Goal: Information Seeking & Learning: Learn about a topic

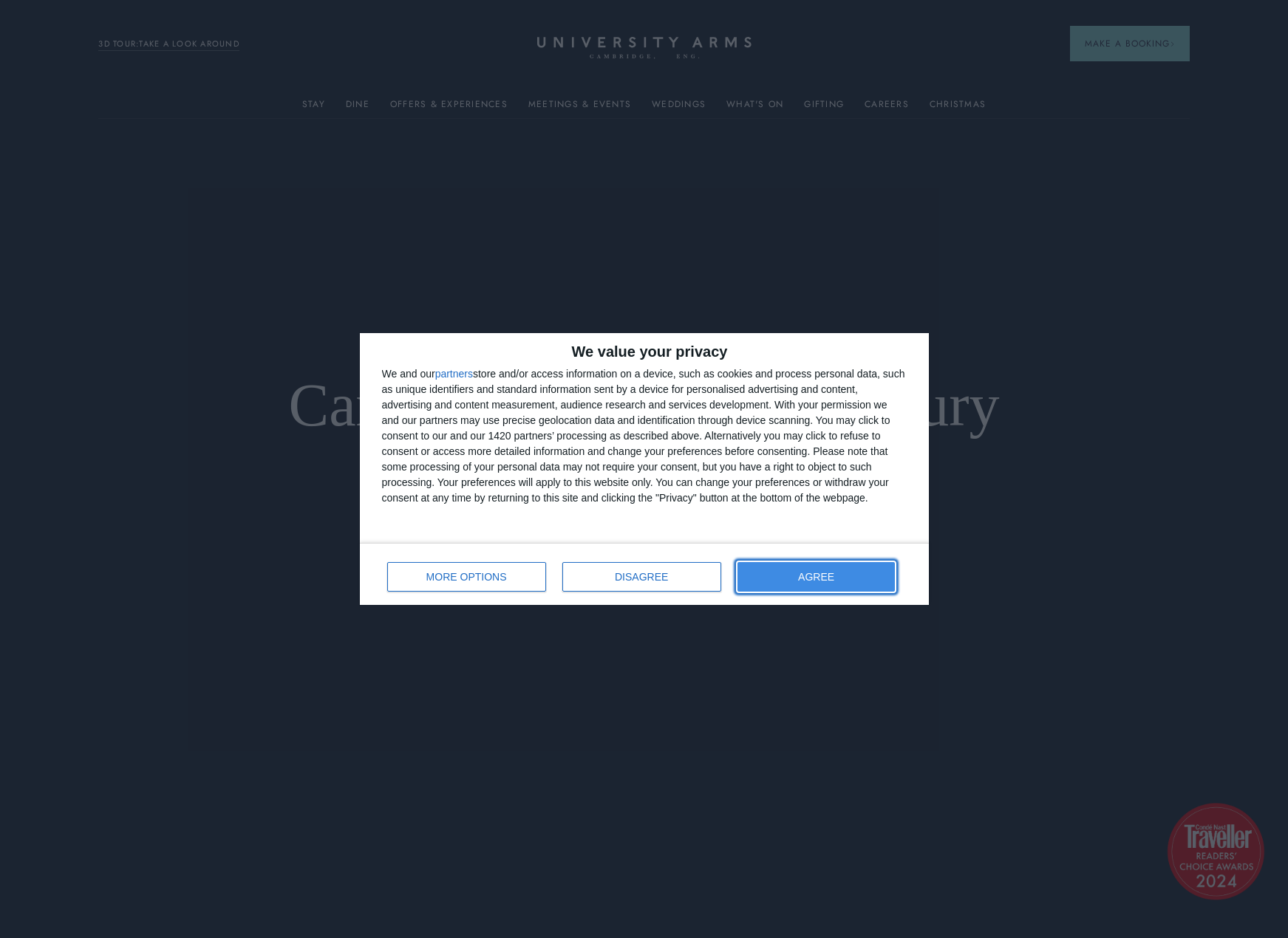
click at [815, 582] on button "AGREE" at bounding box center [816, 576] width 158 height 29
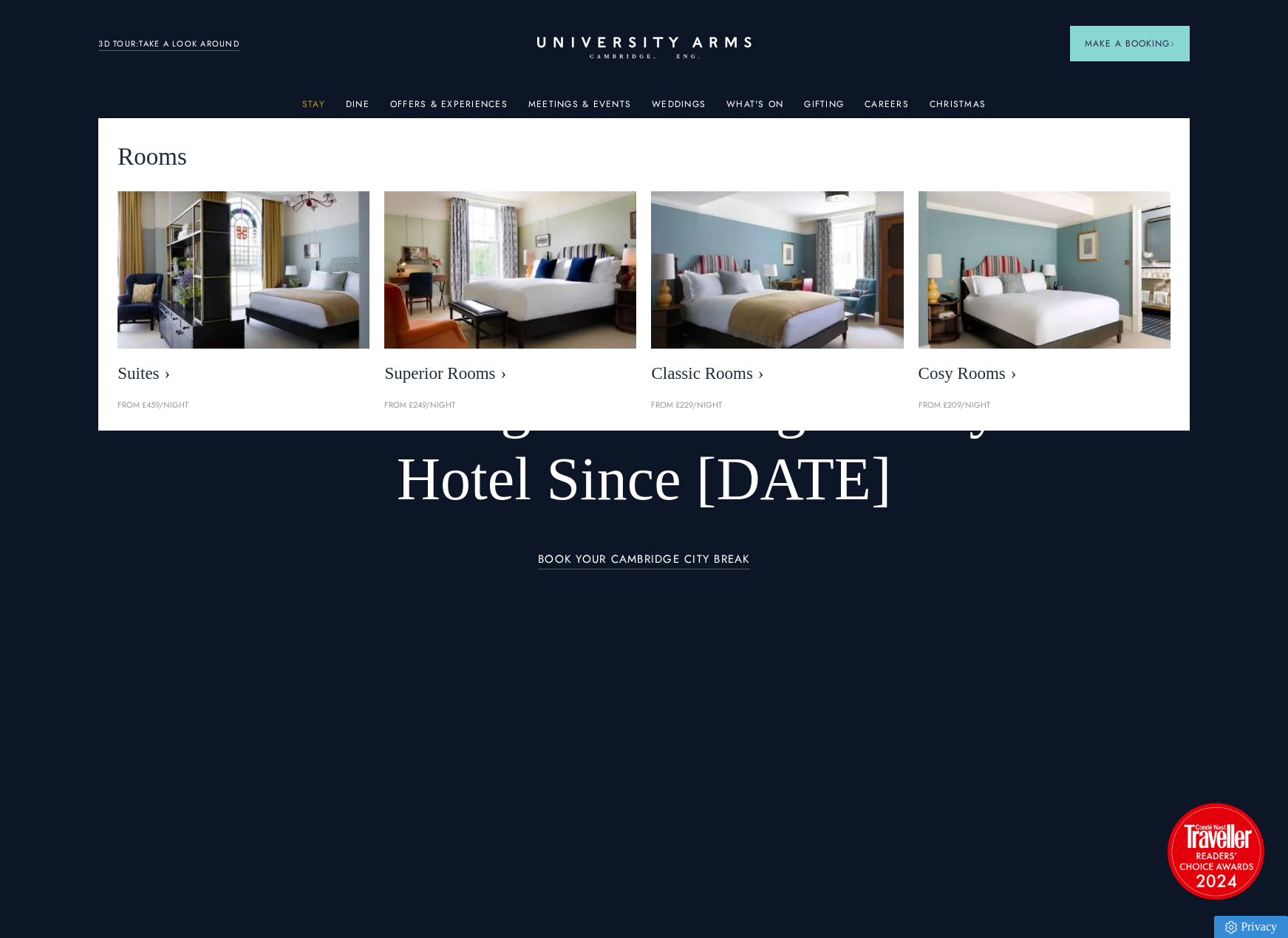
click at [311, 105] on link "Stay" at bounding box center [313, 109] width 23 height 19
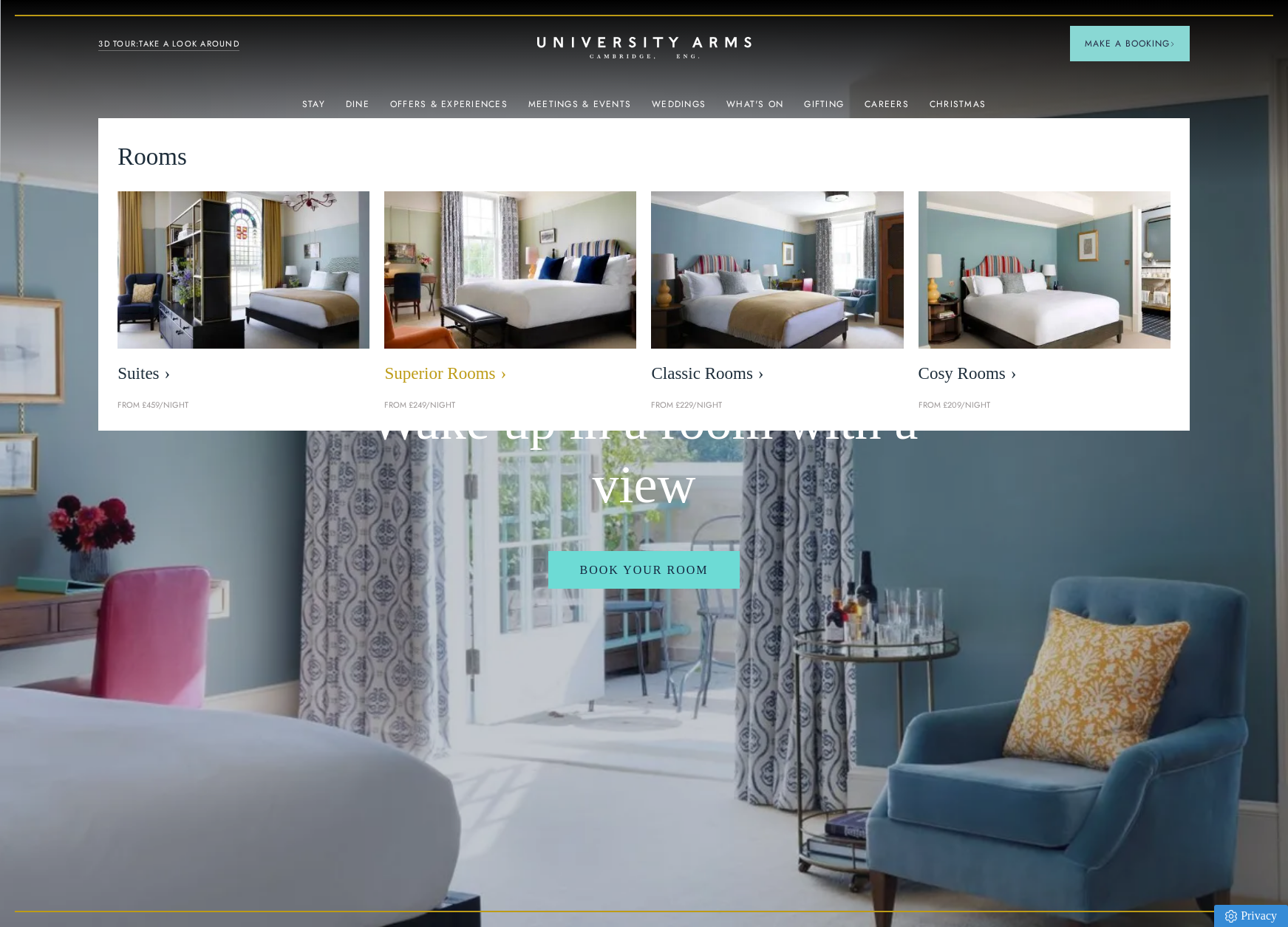
click at [502, 270] on img at bounding box center [510, 269] width 290 height 181
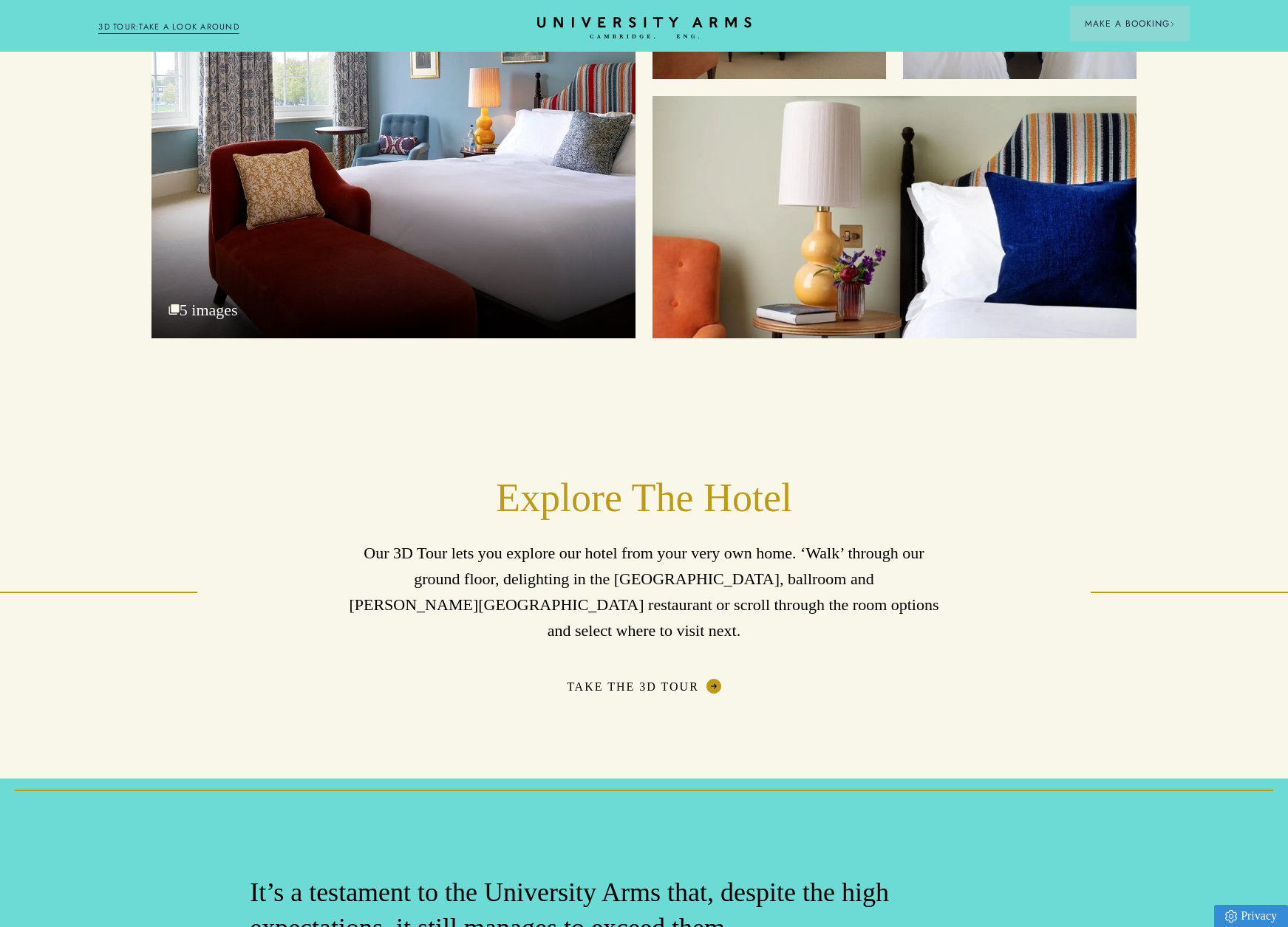
scroll to position [2956, 0]
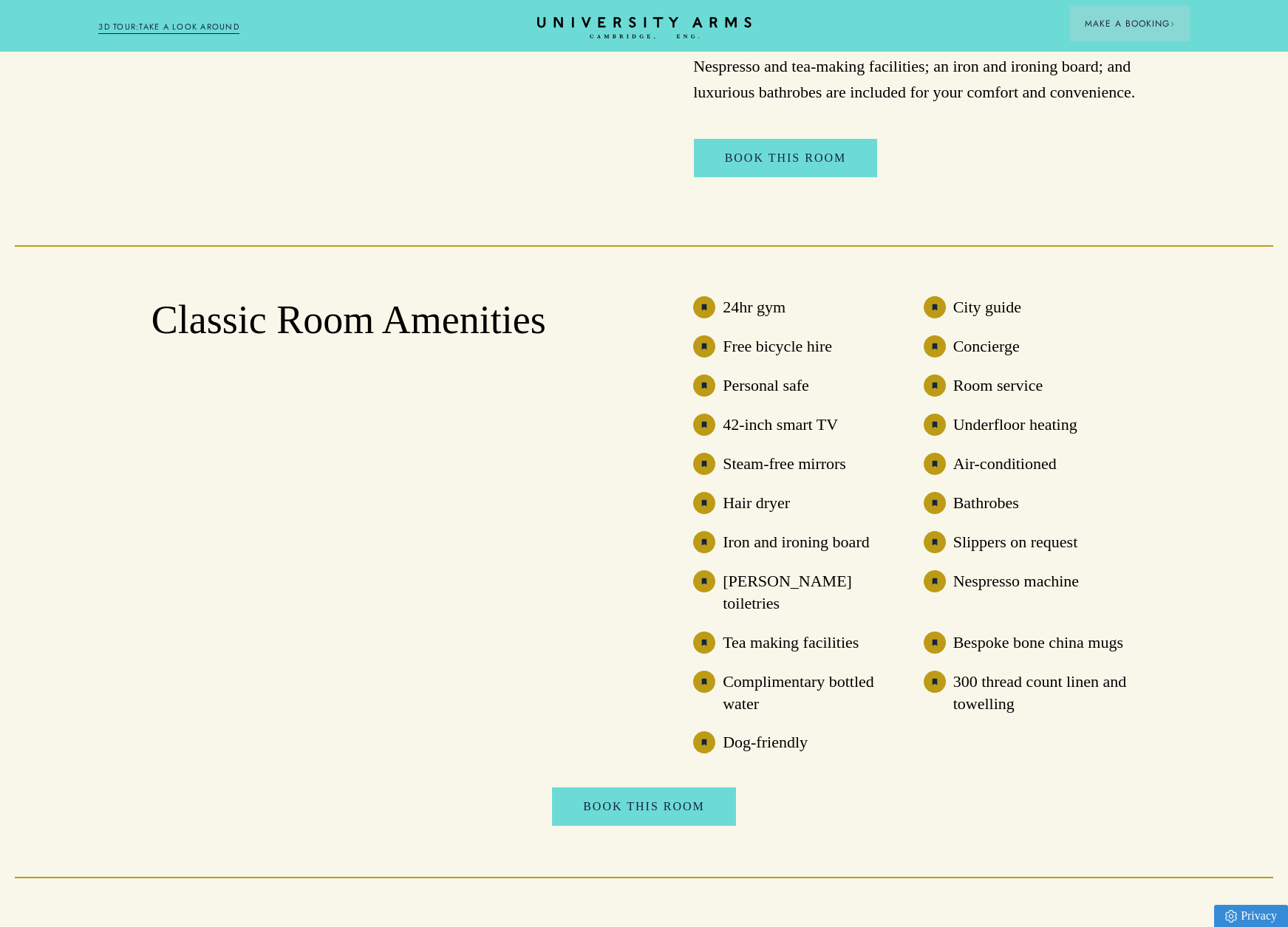
scroll to position [1330, 0]
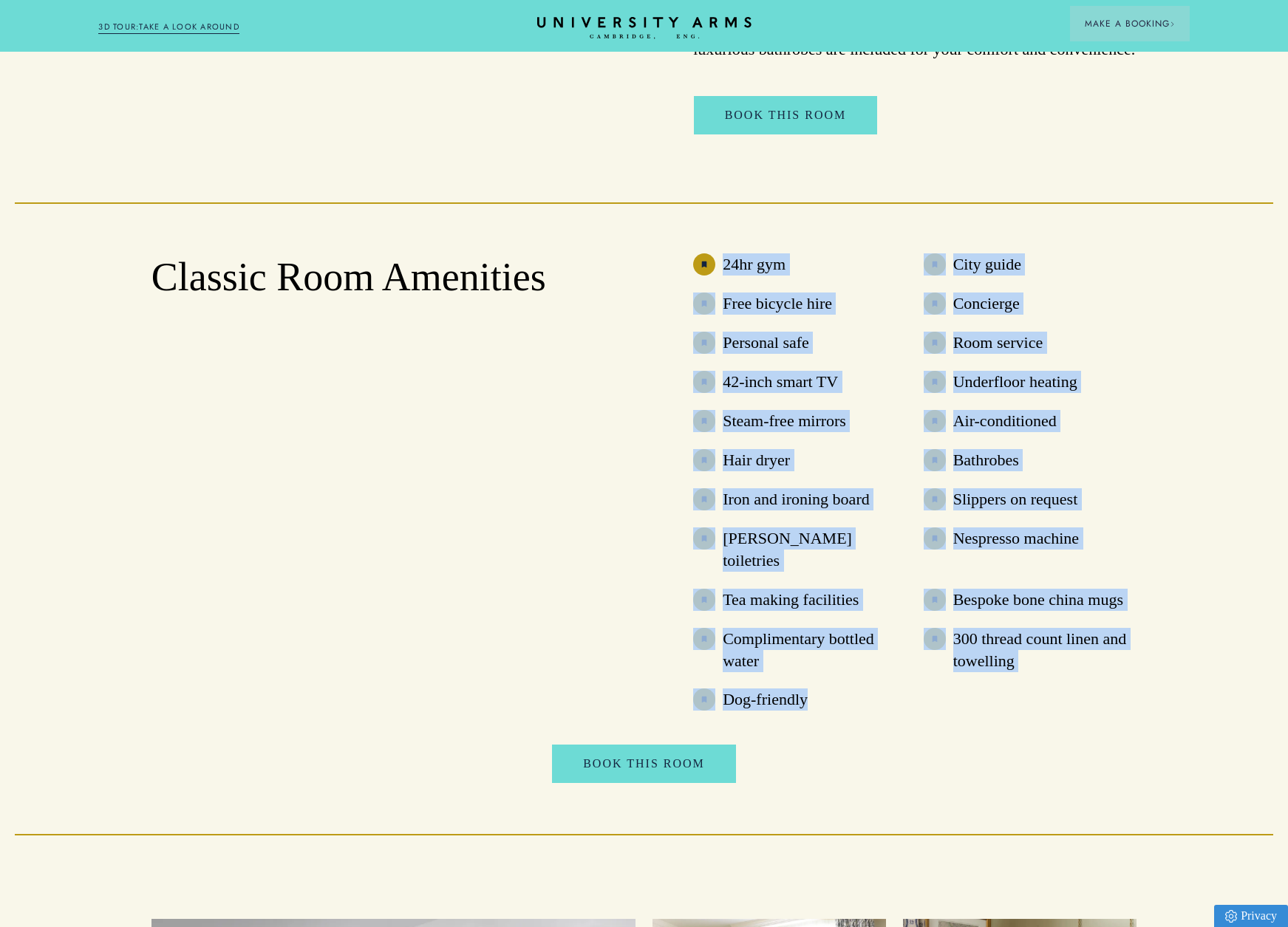
drag, startPoint x: 727, startPoint y: 274, endPoint x: 866, endPoint y: 698, distance: 446.2
click at [866, 698] on ul "24hr gym City guide Free bicycle hire Concierge Personal safe Room service 42-i…" at bounding box center [915, 482] width 443 height 458
click at [988, 275] on h3 "City guide" at bounding box center [987, 264] width 68 height 22
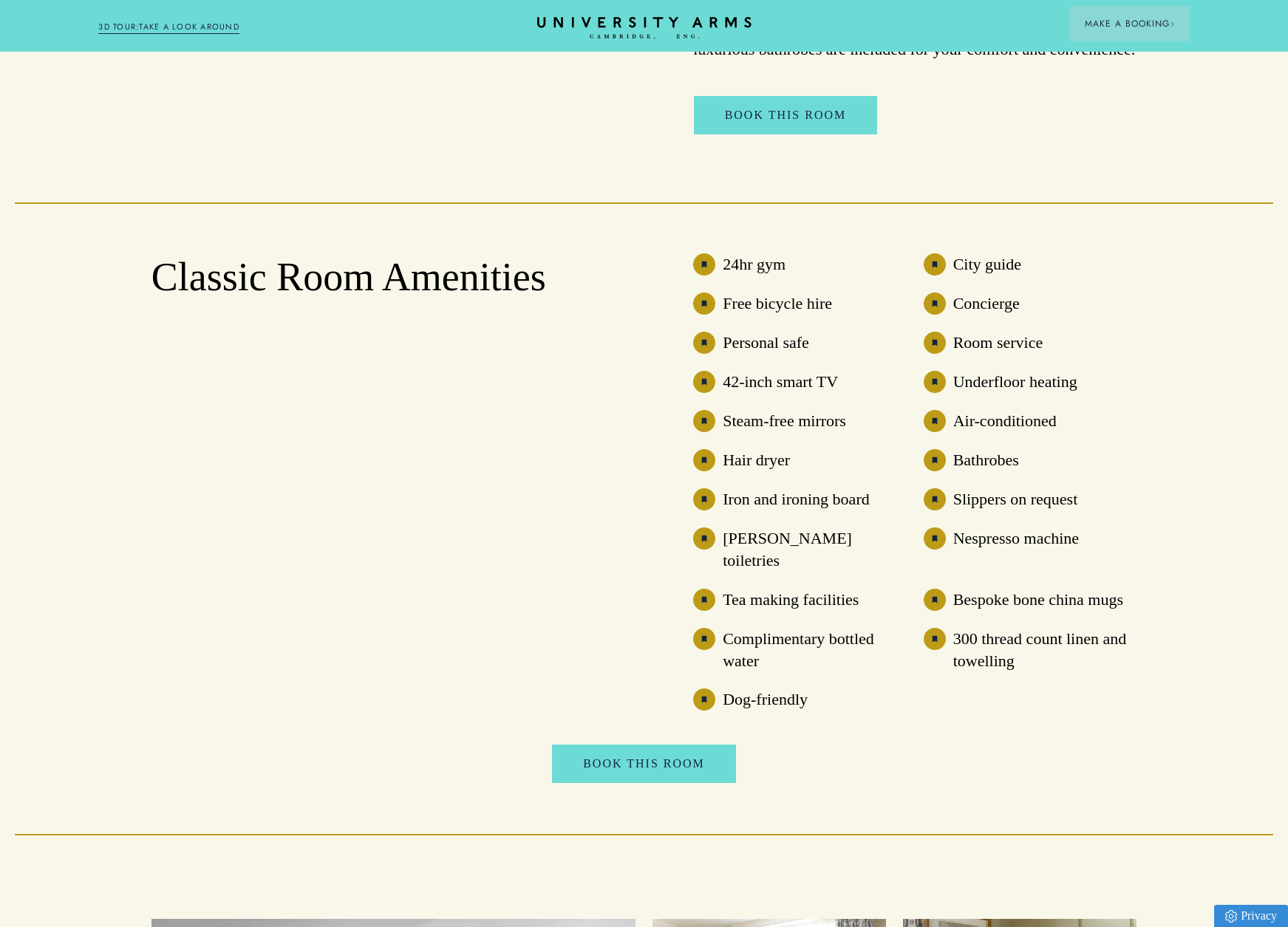
click at [990, 314] on h3 "Concierge" at bounding box center [986, 303] width 66 height 22
click at [995, 349] on h3 "Room service" at bounding box center [998, 343] width 90 height 22
click at [1001, 388] on h3 "Underfloor heating" at bounding box center [1015, 381] width 124 height 22
click at [1000, 426] on h3 "Air-conditioned" at bounding box center [1005, 420] width 103 height 22
click at [999, 461] on h3 "Bathrobes" at bounding box center [986, 460] width 65 height 22
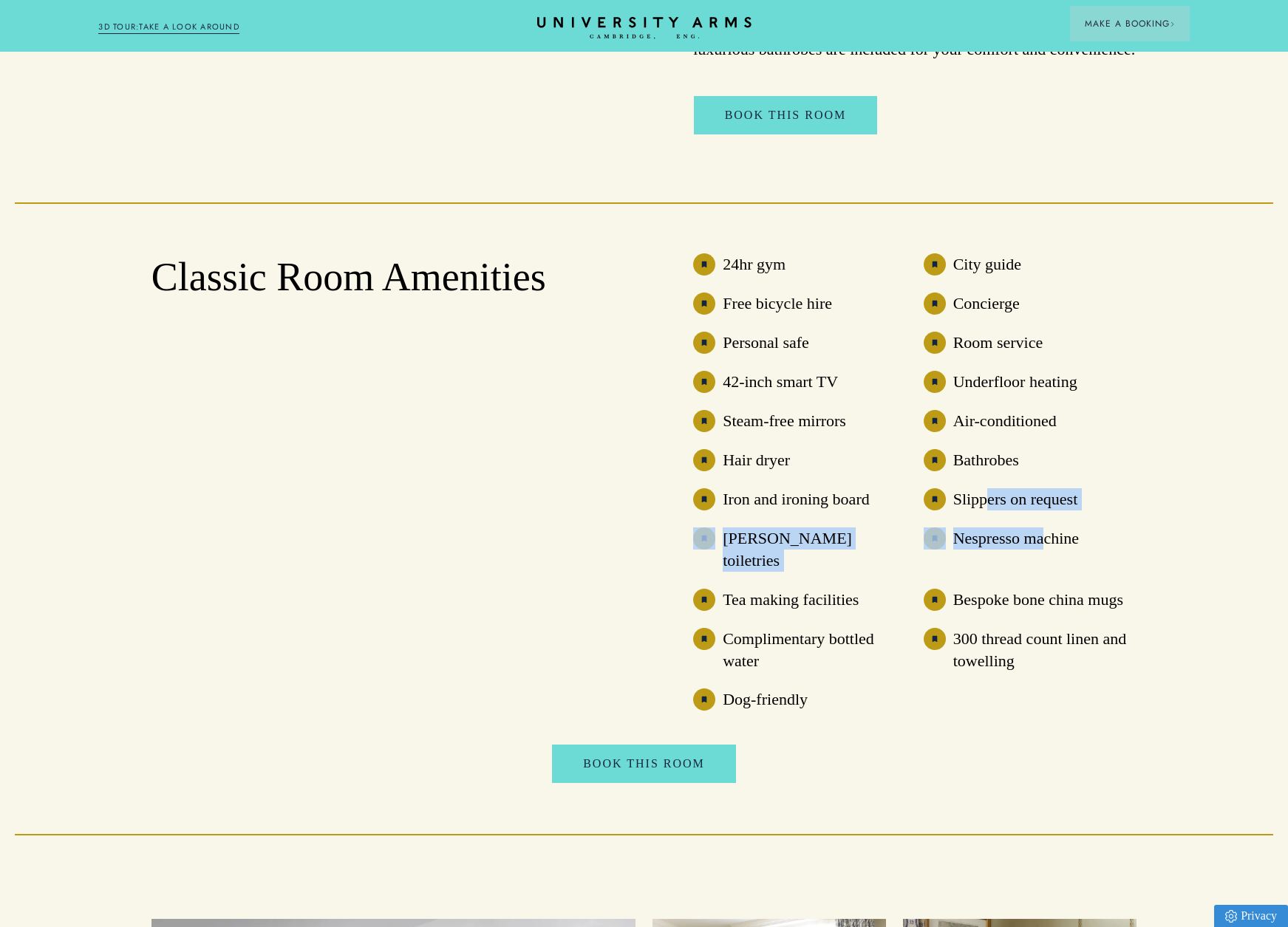
drag, startPoint x: 984, startPoint y: 509, endPoint x: 1040, endPoint y: 554, distance: 71.8
click at [1040, 554] on ul "24hr gym City guide Free bicycle hire Concierge Personal safe Room service 42-i…" at bounding box center [915, 482] width 443 height 458
click at [1040, 550] on h3 "Nespresso machine" at bounding box center [1016, 539] width 125 height 22
click at [991, 589] on h3 "Bespoke bone china mugs" at bounding box center [1038, 599] width 169 height 22
click at [992, 628] on h3 "300 thread count linen and towelling" at bounding box center [1045, 650] width 184 height 44
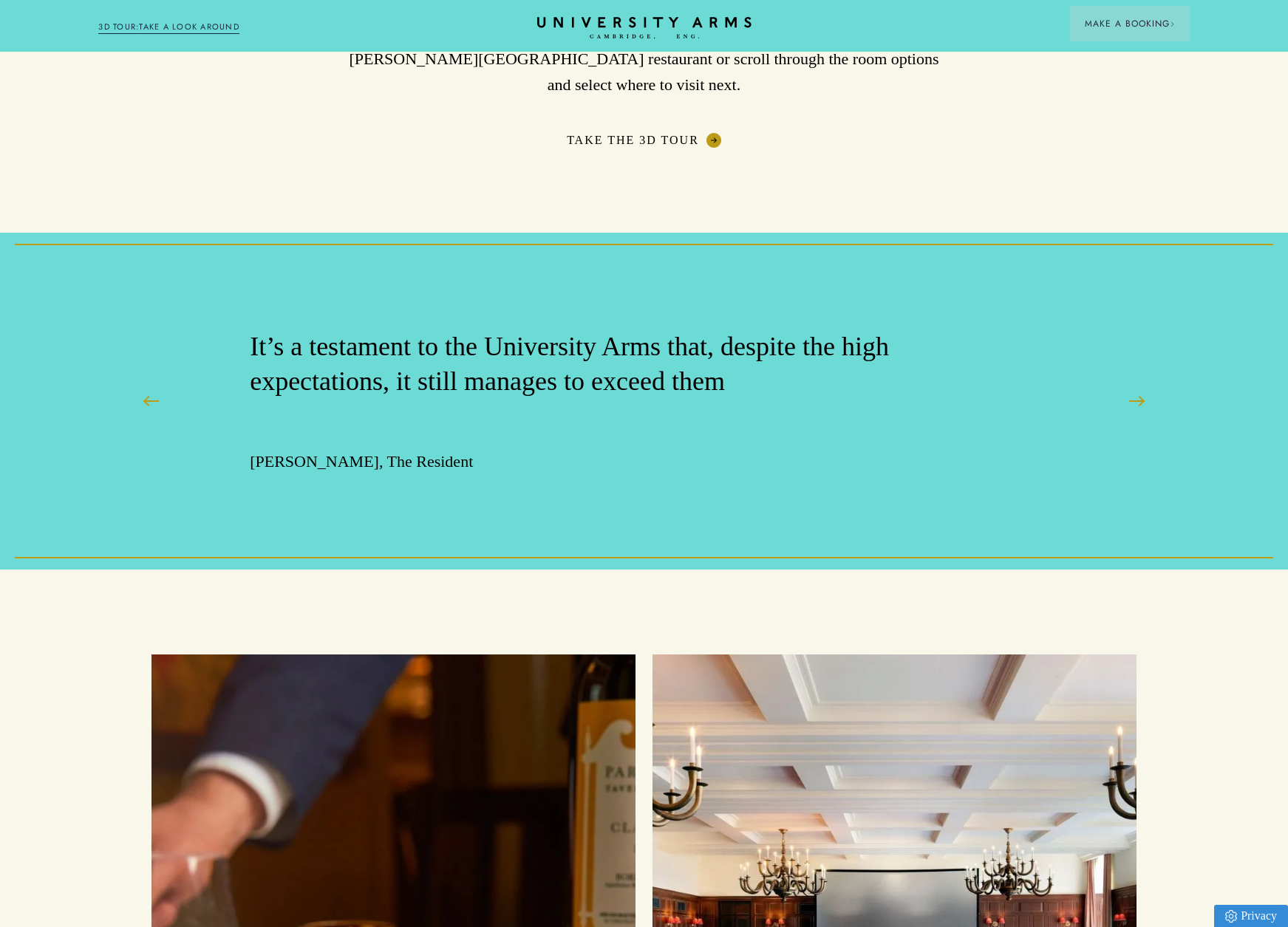
scroll to position [2956, 0]
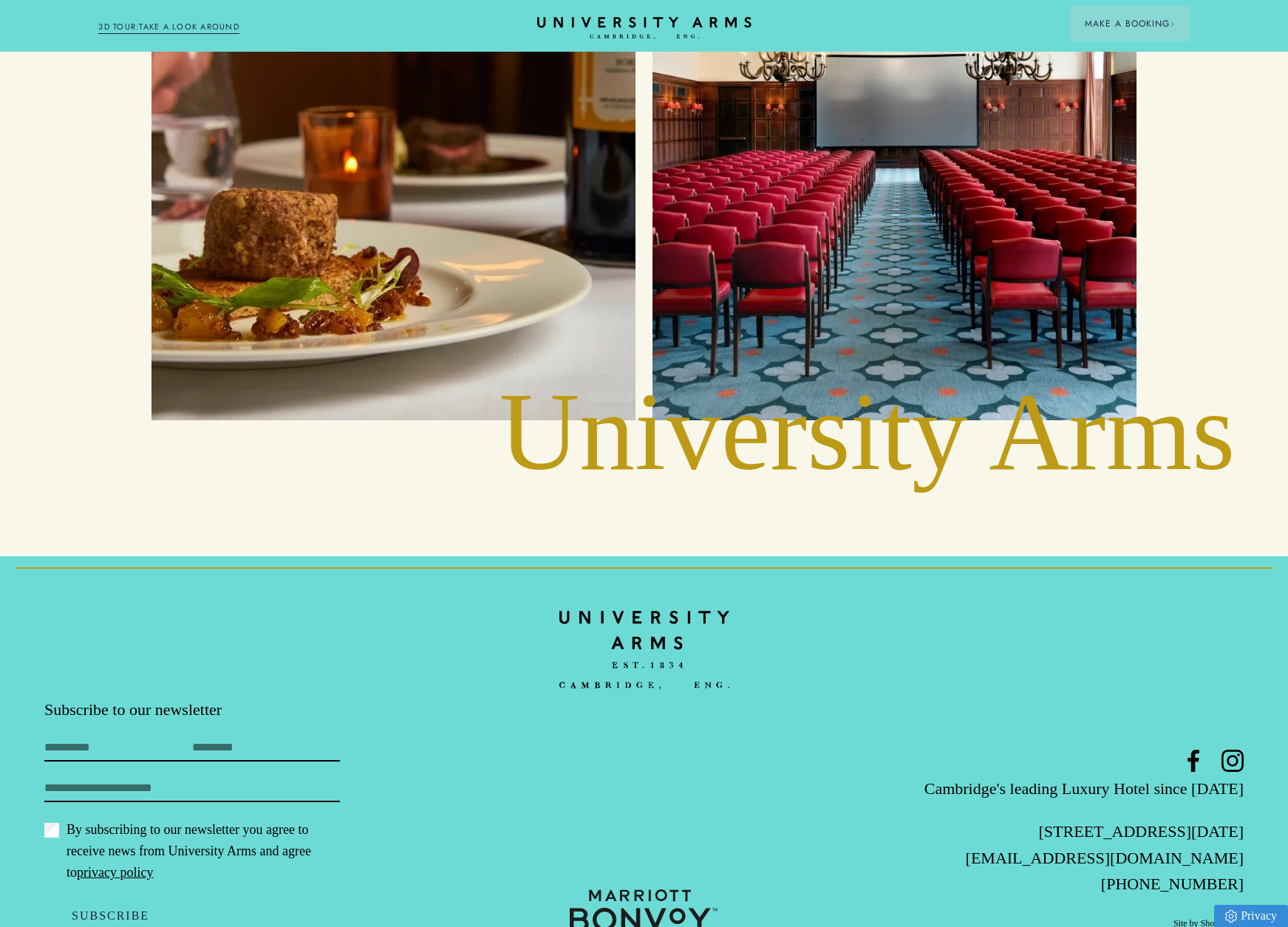
scroll to position [3636, 0]
